Goal: Communication & Community: Share content

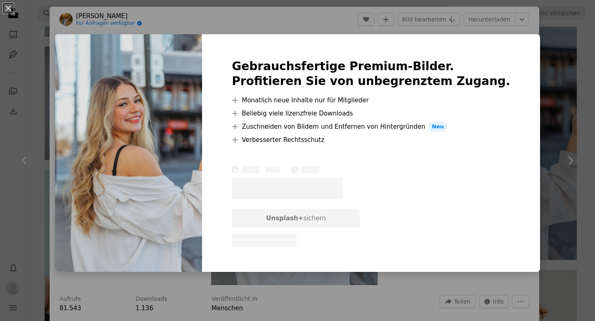
scroll to position [48, 0]
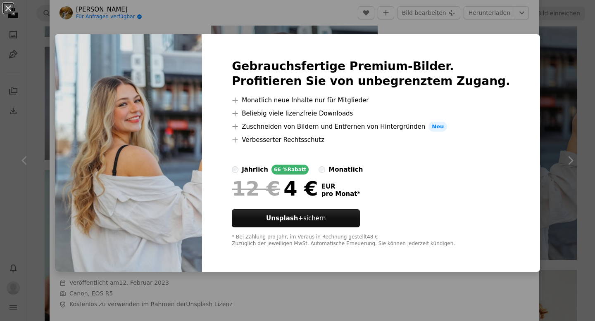
click at [518, 30] on div "An X shape Gebrauchsfertige Premium-Bilder. Profitieren Sie von unbegrenztem Zu…" at bounding box center [297, 160] width 595 height 321
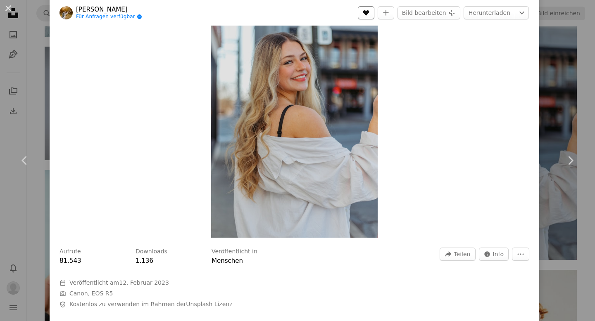
click at [374, 10] on button "A heart" at bounding box center [366, 12] width 17 height 13
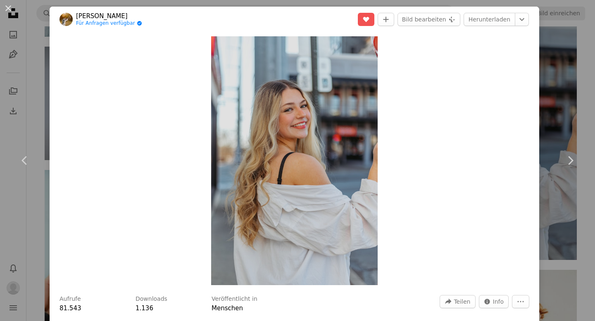
click at [561, 106] on div "An X shape Chevron left Chevron right [PERSON_NAME] Für Anfragen verfügbar A ch…" at bounding box center [297, 160] width 595 height 321
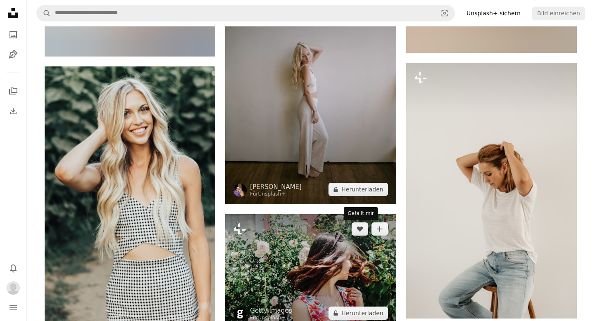
scroll to position [10820, 0]
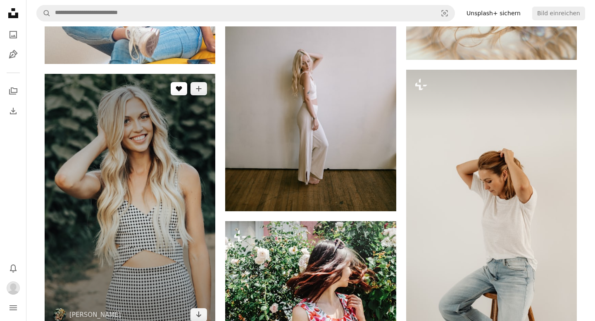
click at [176, 94] on button "A heart" at bounding box center [179, 88] width 17 height 13
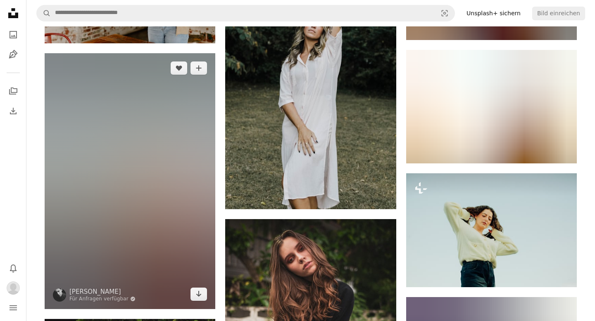
scroll to position [19120, 0]
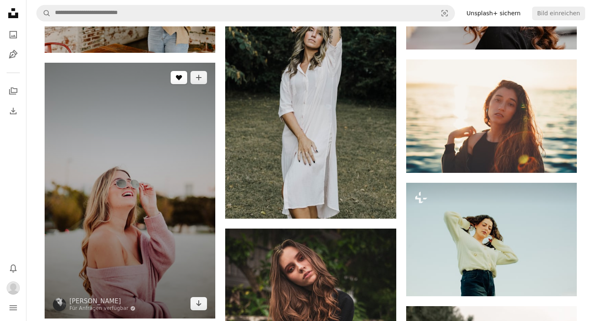
click at [178, 80] on icon "A heart" at bounding box center [179, 77] width 7 height 7
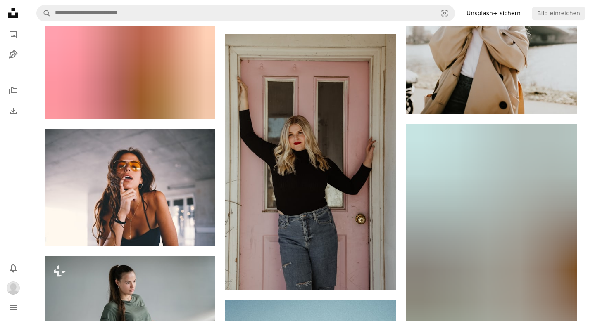
scroll to position [27033, 0]
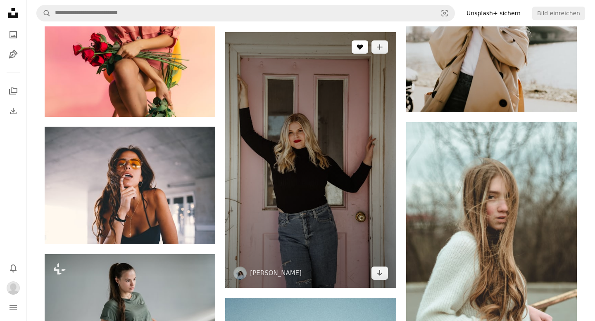
click at [358, 52] on button "A heart" at bounding box center [360, 46] width 17 height 13
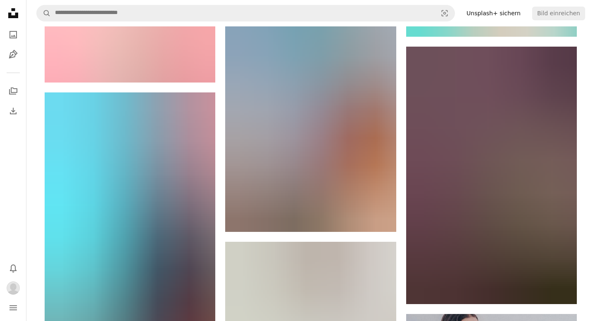
scroll to position [35525, 0]
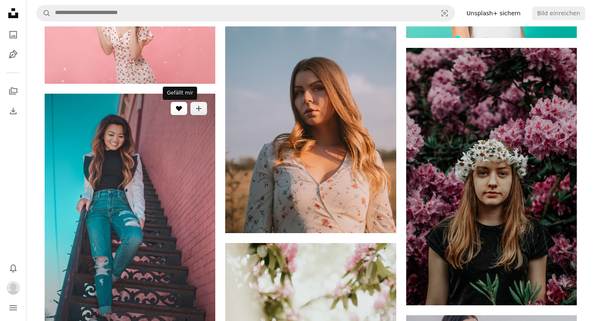
click at [180, 114] on button "A heart" at bounding box center [179, 108] width 17 height 13
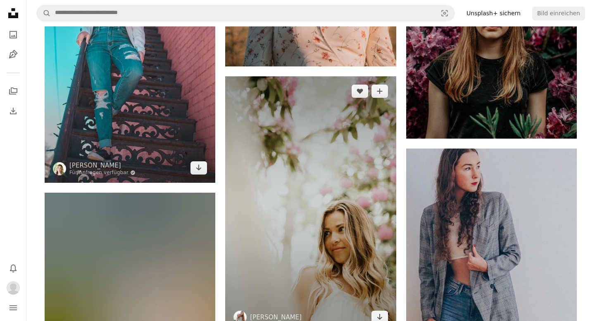
scroll to position [35690, 0]
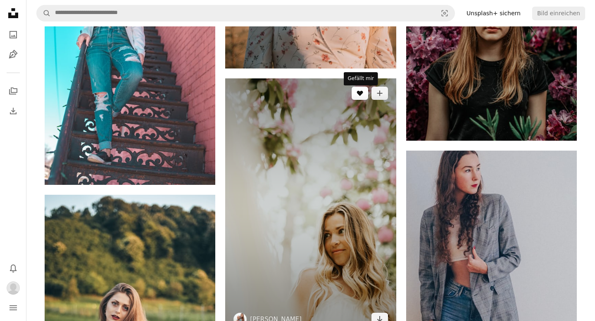
click at [358, 99] on button "A heart" at bounding box center [360, 93] width 17 height 13
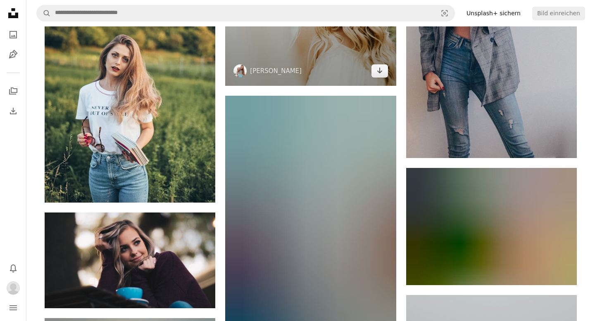
scroll to position [35936, 0]
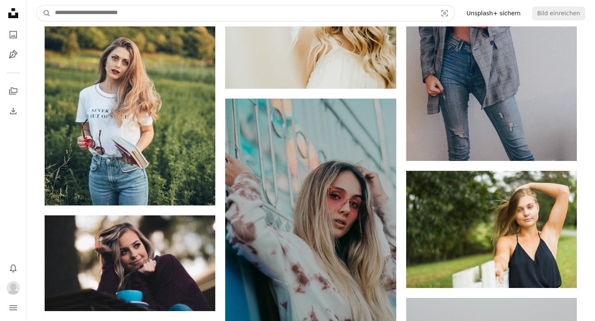
click at [113, 17] on input "Finden Sie Bildmaterial auf der ganzen Webseite" at bounding box center [243, 13] width 384 height 16
type input "**********"
click at [37, 5] on button "A magnifying glass" at bounding box center [44, 13] width 14 height 16
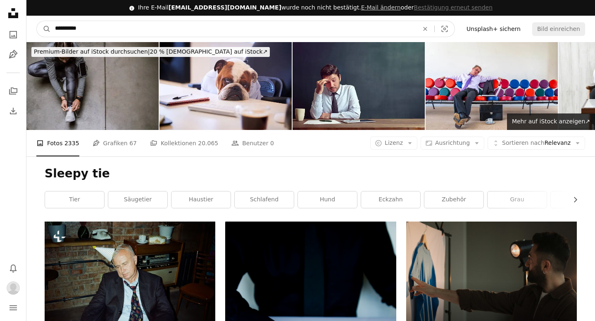
click at [107, 33] on input "**********" at bounding box center [233, 29] width 365 height 16
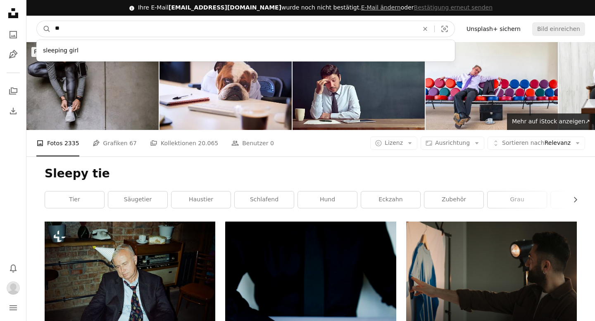
type input "*"
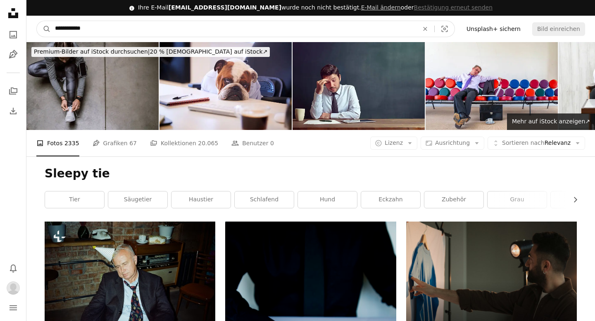
type input "**********"
click button "A magnifying glass" at bounding box center [44, 29] width 14 height 16
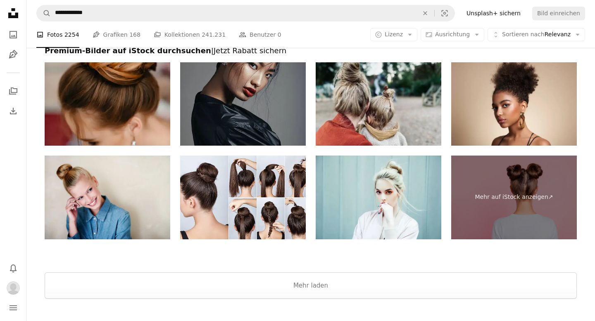
scroll to position [2008, 0]
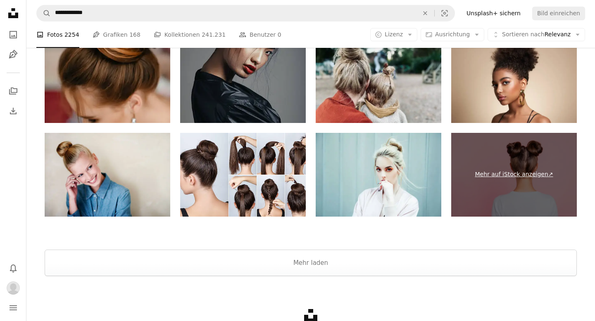
click at [511, 173] on link "Mehr auf iStock anzeigen ↗" at bounding box center [514, 175] width 126 height 84
